Goal: Check status: Check status

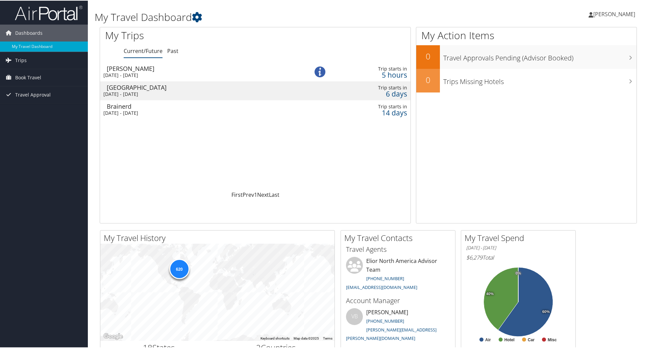
click at [131, 89] on div "[GEOGRAPHIC_DATA]" at bounding box center [201, 87] width 189 height 6
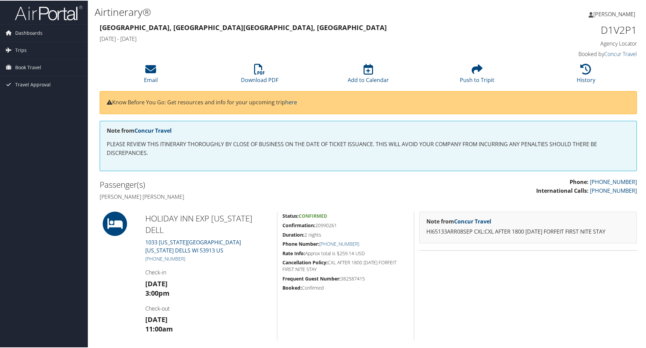
click at [134, 27] on strong "Madison, WI Madison, WI" at bounding box center [243, 26] width 287 height 9
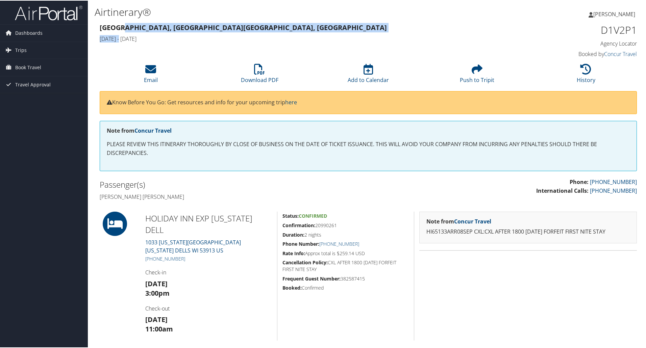
click at [122, 39] on div "Madison, WI Madison, WI Mon 08 Sep 2025 - Wed 10 Sep 2025" at bounding box center [300, 33] width 411 height 24
click at [120, 40] on h4 "Mon 08 Sep 2025 - Wed 10 Sep 2025" at bounding box center [300, 37] width 400 height 7
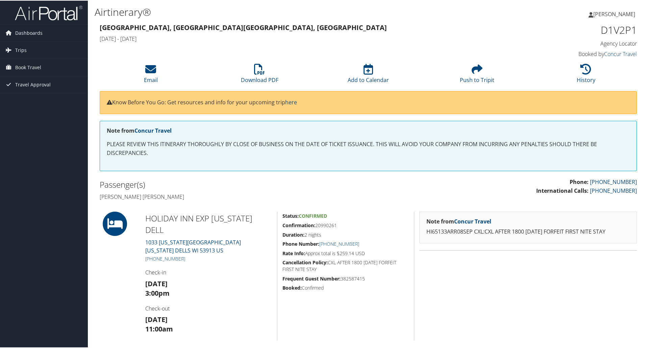
click at [126, 27] on strong "Madison, WI Madison, WI" at bounding box center [243, 26] width 287 height 9
click at [125, 11] on h1 "Airtinerary®" at bounding box center [277, 11] width 365 height 14
click at [32, 31] on span "Dashboards" at bounding box center [28, 32] width 27 height 17
click at [19, 57] on span "Trips" at bounding box center [20, 59] width 11 height 17
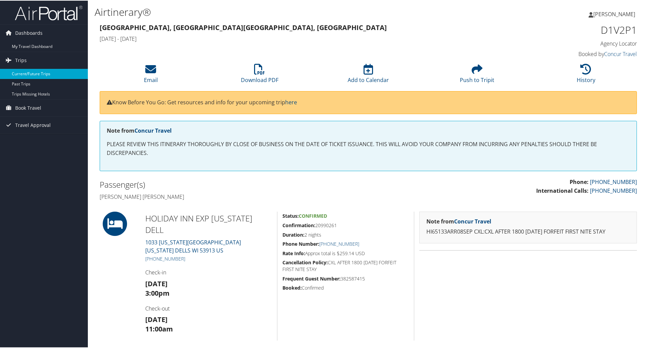
click at [27, 73] on link "Current/Future Trips" at bounding box center [44, 73] width 88 height 10
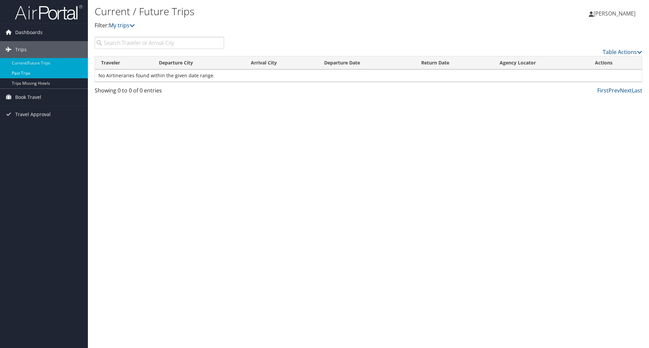
click at [22, 72] on link "Past Trips" at bounding box center [44, 73] width 88 height 10
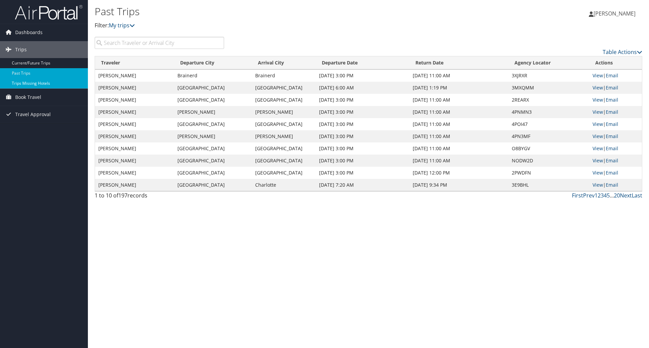
click at [33, 82] on link "Trips Missing Hotels" at bounding box center [44, 83] width 88 height 10
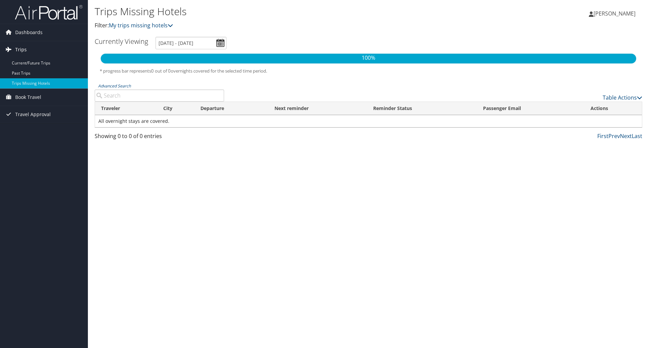
click at [20, 48] on span "Trips" at bounding box center [20, 49] width 11 height 17
click at [23, 30] on span "Dashboards" at bounding box center [28, 32] width 27 height 17
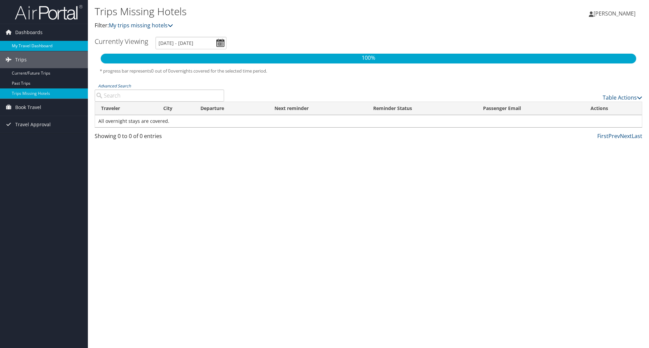
click at [30, 44] on link "My Travel Dashboard" at bounding box center [44, 46] width 88 height 10
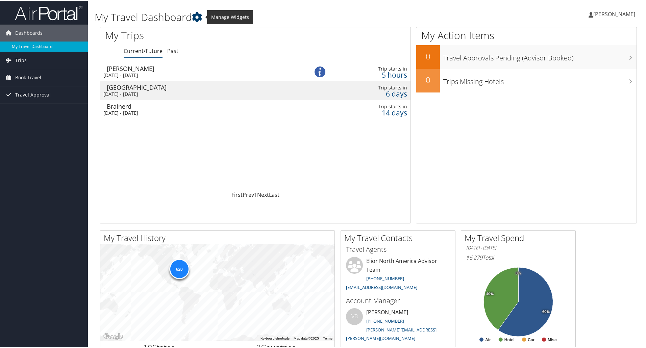
click at [199, 17] on icon at bounding box center [197, 16] width 10 height 10
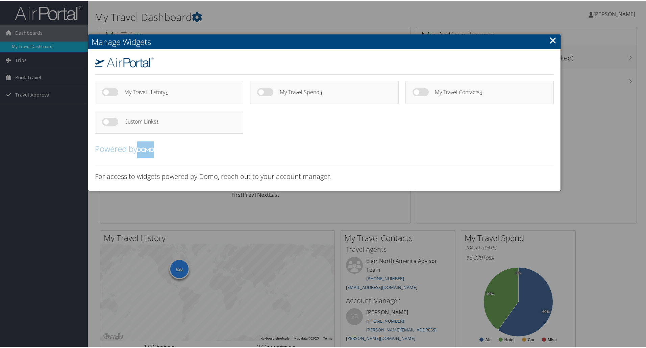
click at [550, 40] on link "×" at bounding box center [553, 40] width 8 height 14
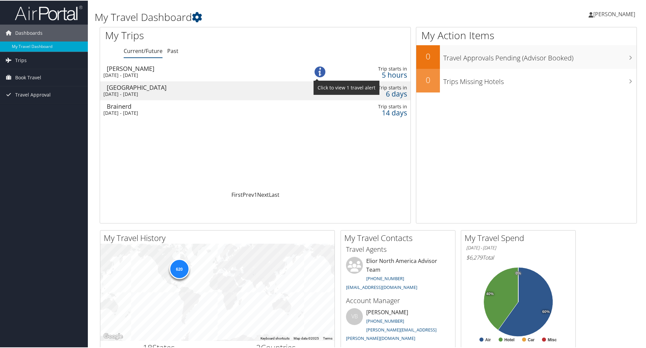
click at [319, 69] on img at bounding box center [320, 71] width 11 height 11
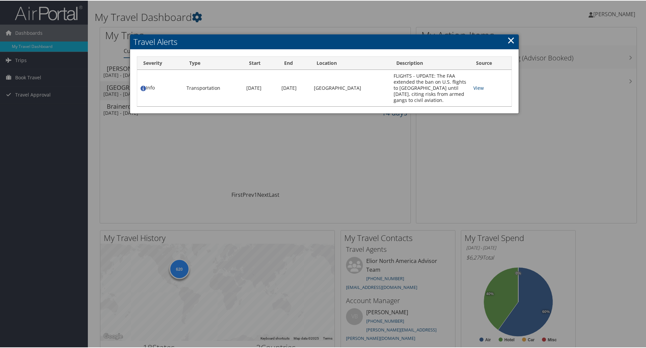
click at [509, 40] on link "×" at bounding box center [511, 40] width 8 height 14
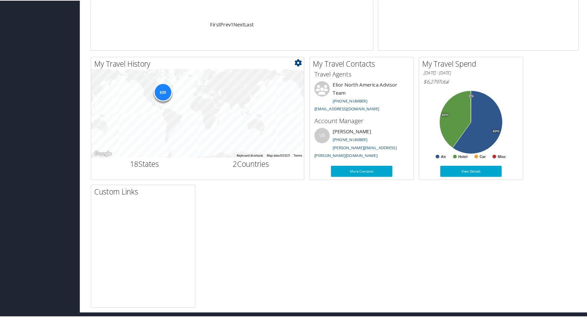
scroll to position [169, 0]
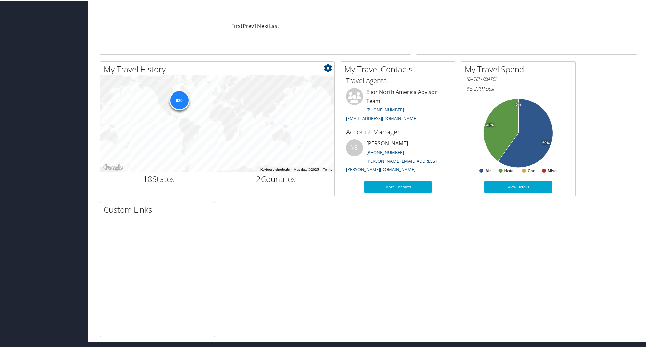
click at [179, 97] on div "620" at bounding box center [179, 100] width 20 height 20
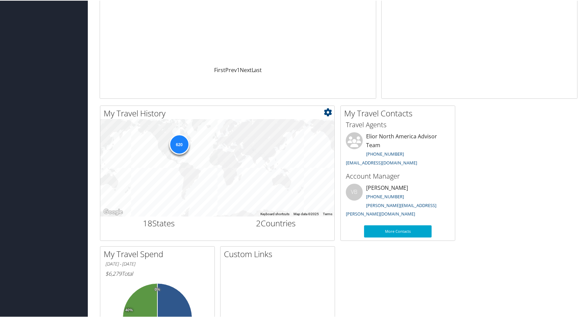
scroll to position [0, 0]
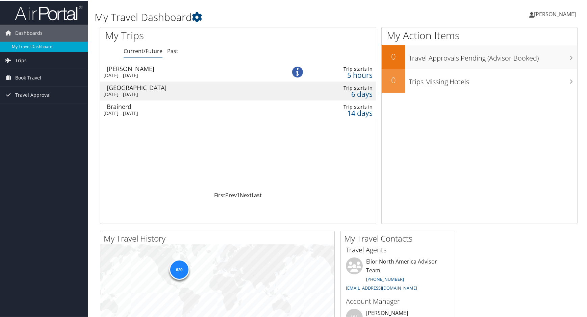
click at [135, 86] on div "[GEOGRAPHIC_DATA]" at bounding box center [191, 87] width 169 height 6
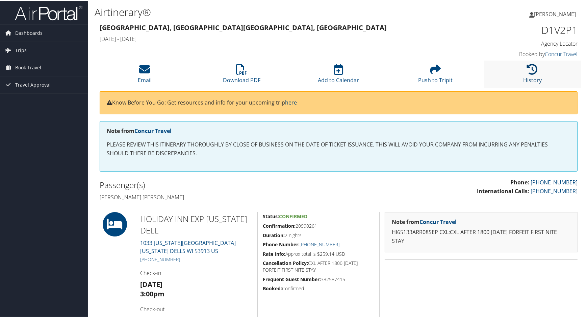
click at [532, 68] on icon at bounding box center [532, 68] width 11 height 11
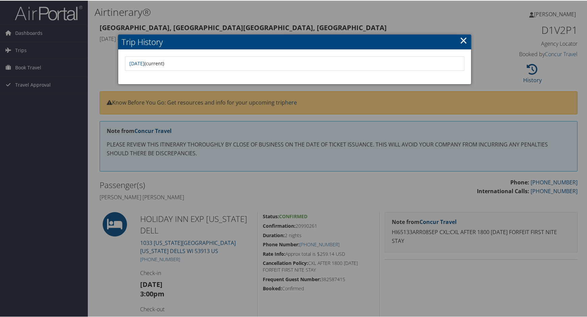
click at [462, 38] on link "×" at bounding box center [464, 40] width 8 height 14
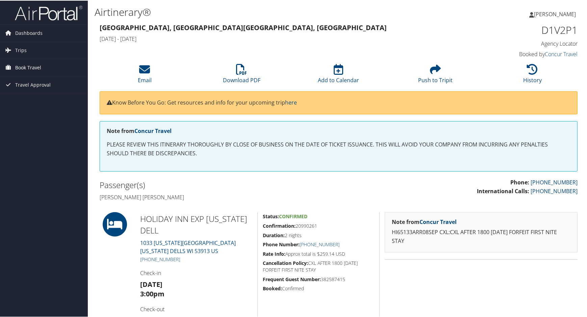
click at [21, 64] on span "Book Travel" at bounding box center [28, 66] width 26 height 17
click at [35, 100] on link "Book/Manage Online Trips" at bounding box center [44, 101] width 88 height 10
click at [28, 31] on span "Dashboards" at bounding box center [28, 32] width 27 height 17
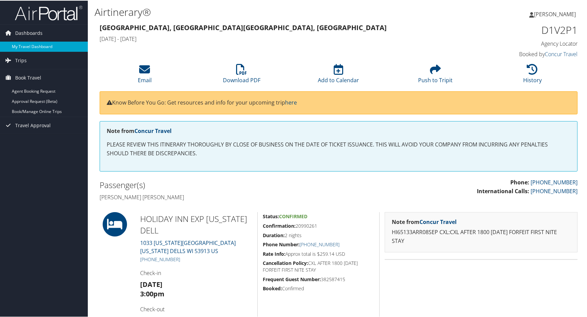
click at [29, 46] on link "My Travel Dashboard" at bounding box center [44, 46] width 88 height 10
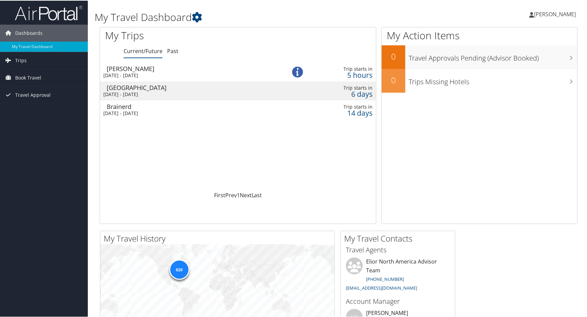
click at [140, 108] on div "Brainerd" at bounding box center [191, 106] width 169 height 6
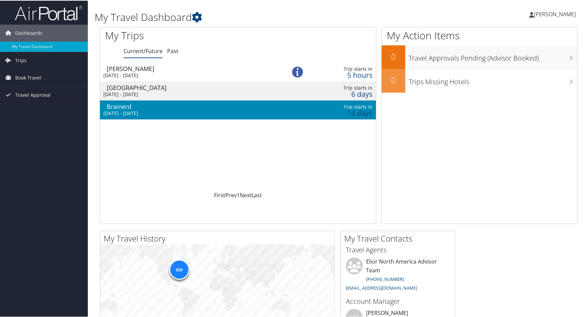
click at [140, 108] on div "Brainerd" at bounding box center [191, 106] width 169 height 6
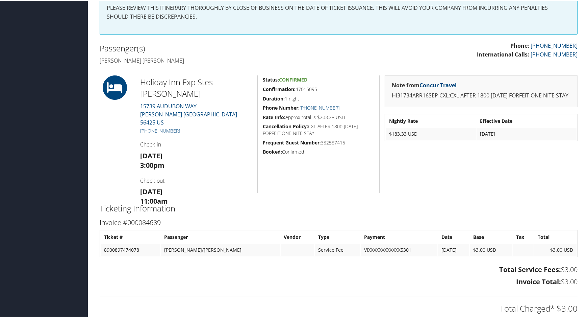
scroll to position [184, 0]
